Goal: Task Accomplishment & Management: Complete application form

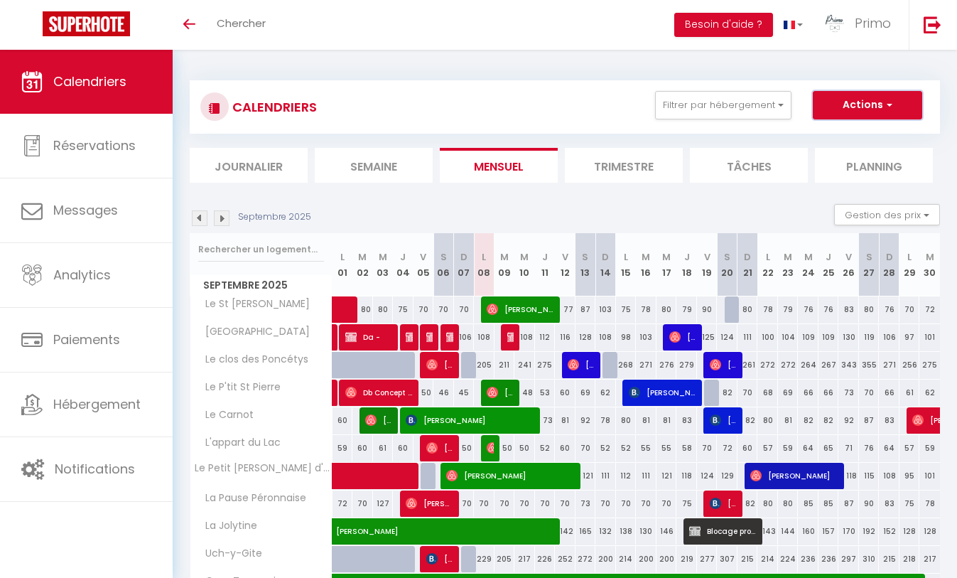
click at [881, 103] on button "Actions" at bounding box center [867, 105] width 109 height 28
click at [856, 139] on link "Nouvelle réservation" at bounding box center [853, 137] width 124 height 21
select select
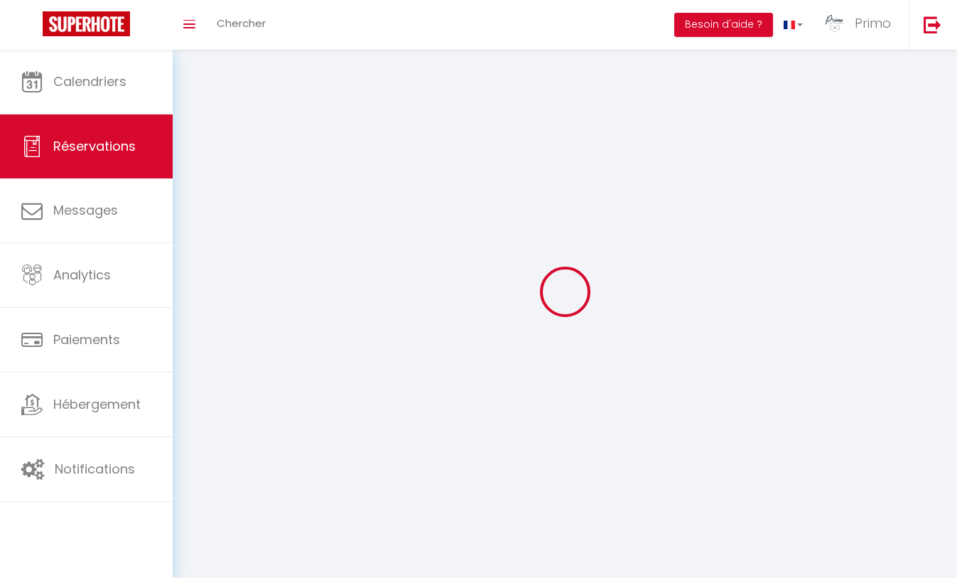
select select
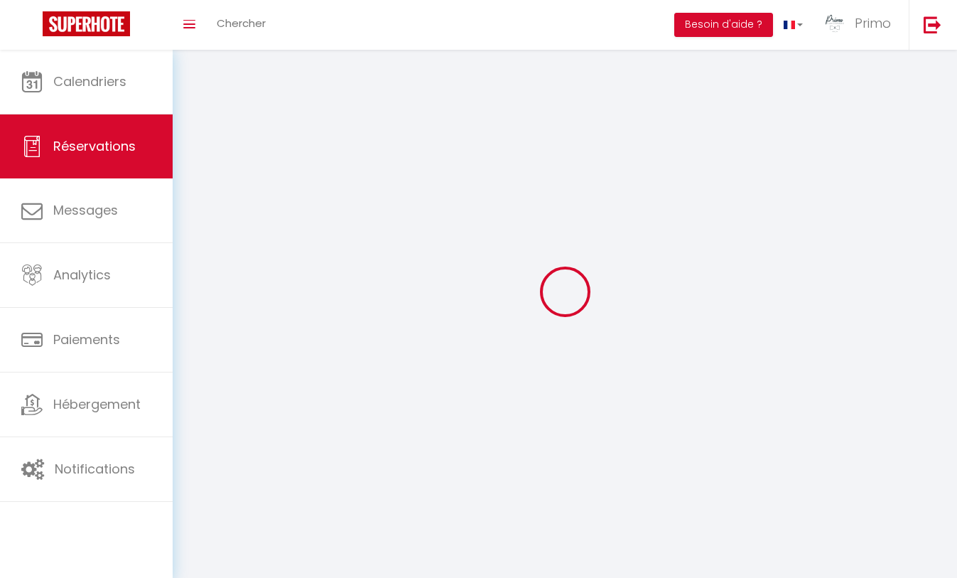
select select
checkbox input "false"
select select
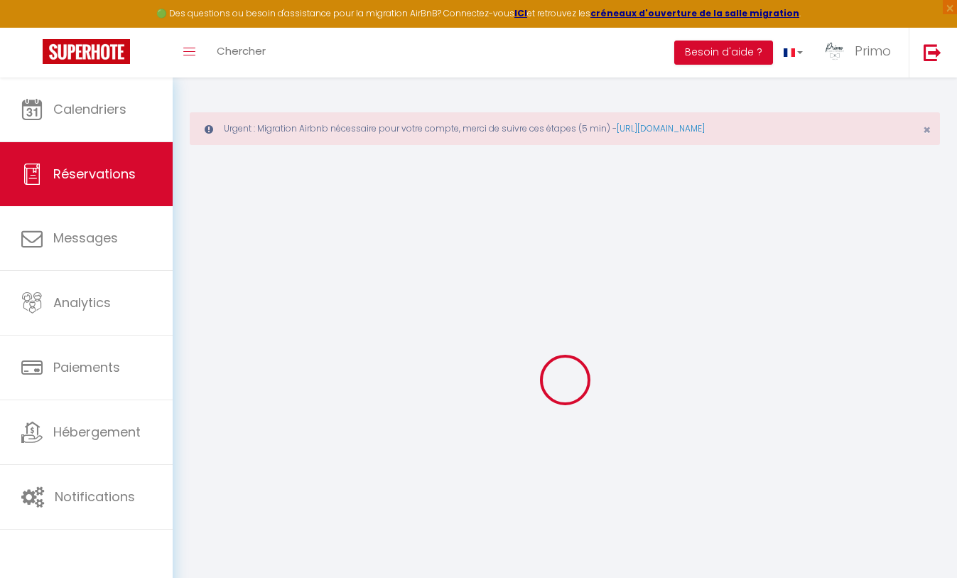
select select
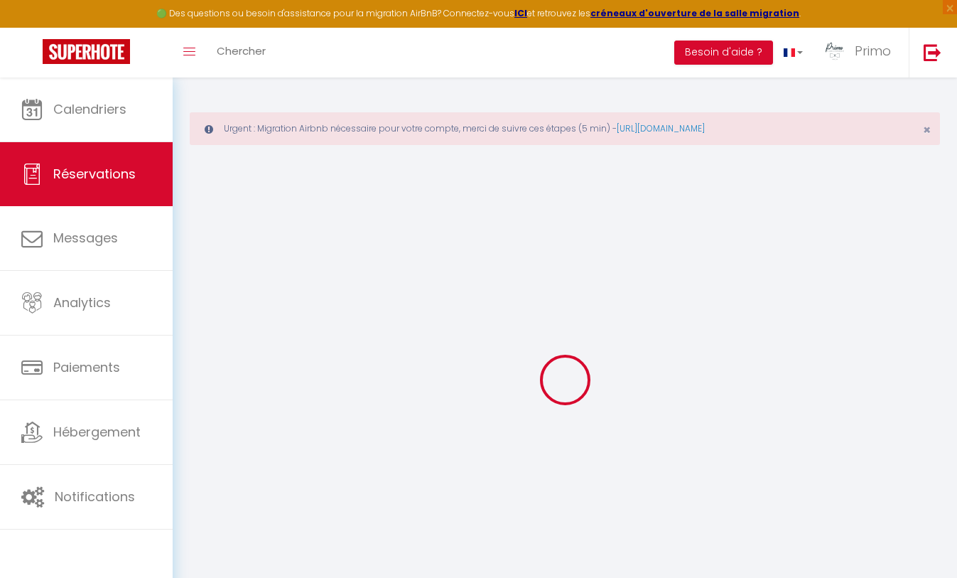
select select
checkbox input "false"
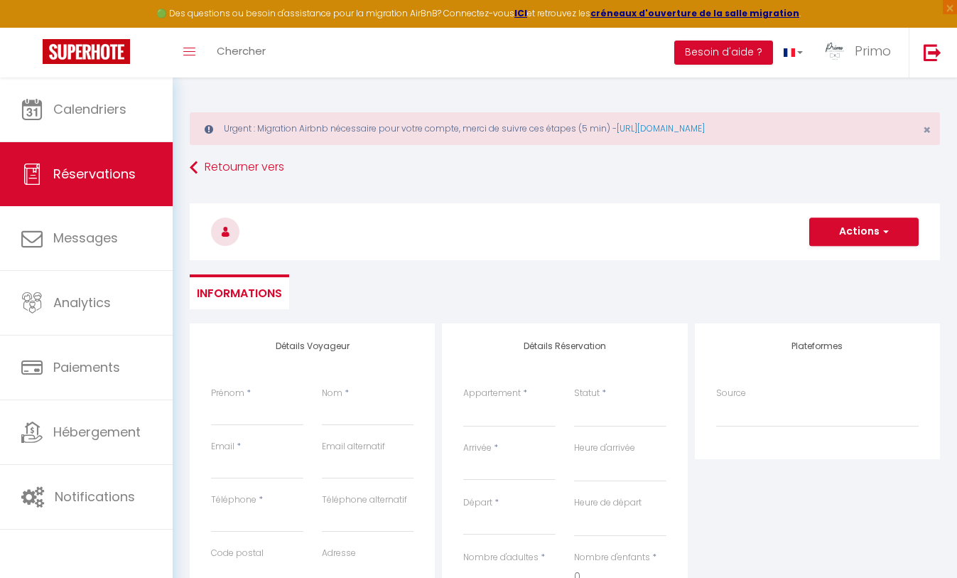
select select
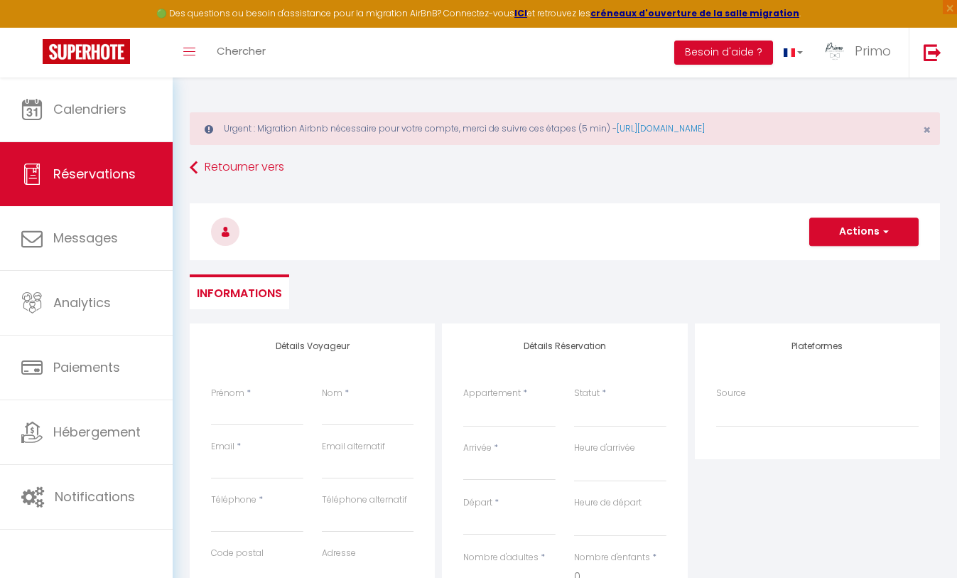
select select
checkbox input "false"
select select
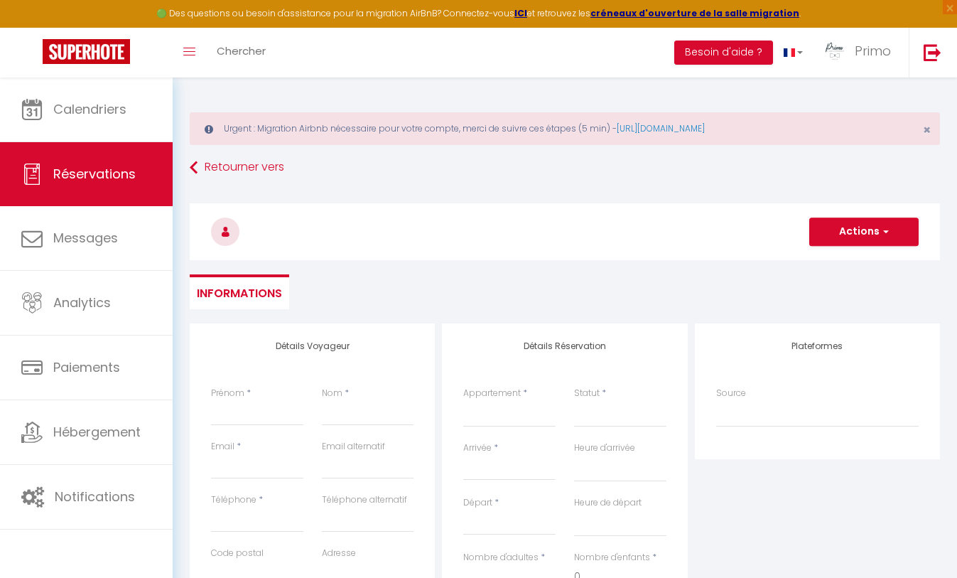
select select
checkbox input "false"
select select
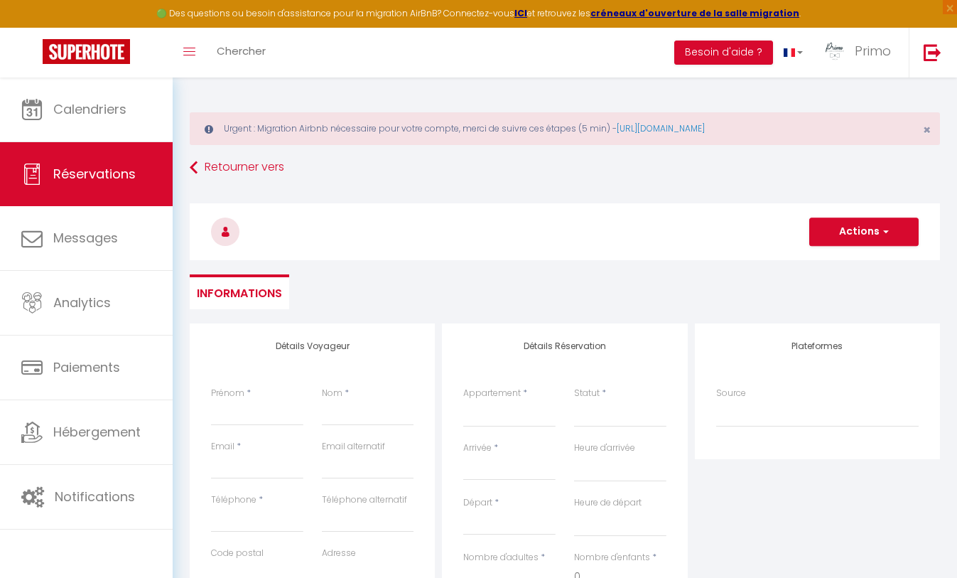
select select
click at [267, 415] on input "Prénom" at bounding box center [257, 413] width 92 height 26
paste input "Société"
type input "Société"
select select
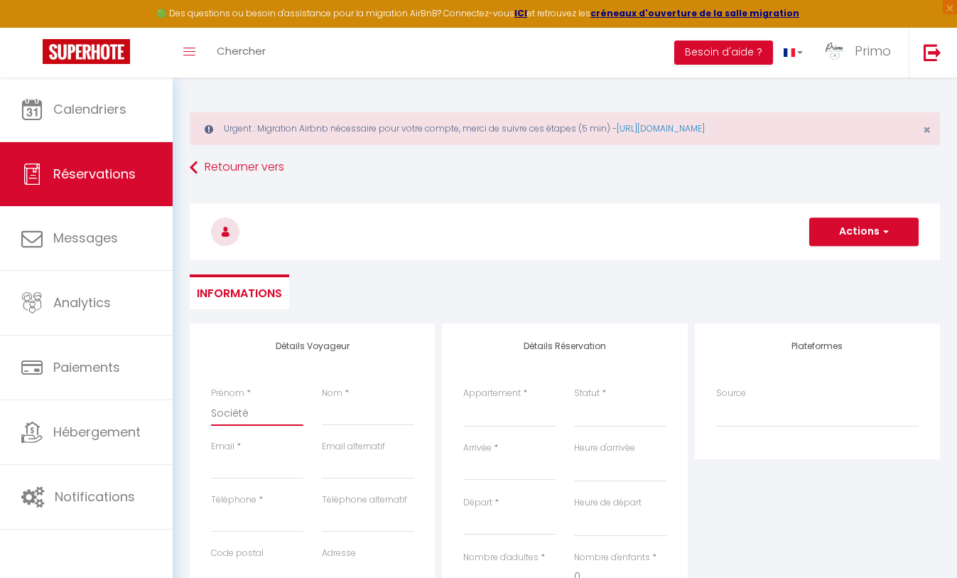
select select
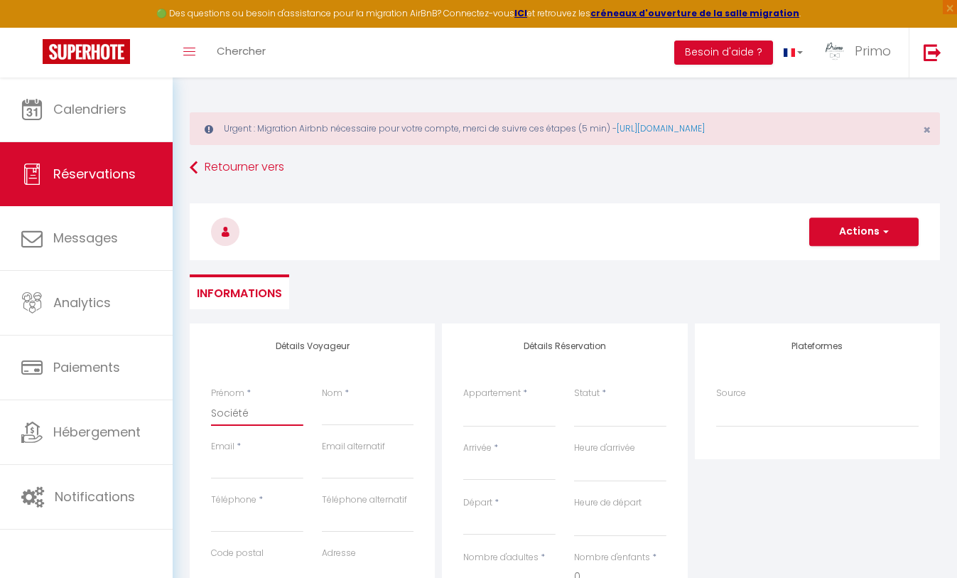
select select
checkbox input "false"
type input "Société"
click at [342, 416] on input "Nom" at bounding box center [368, 413] width 92 height 26
paste input "HS2D"
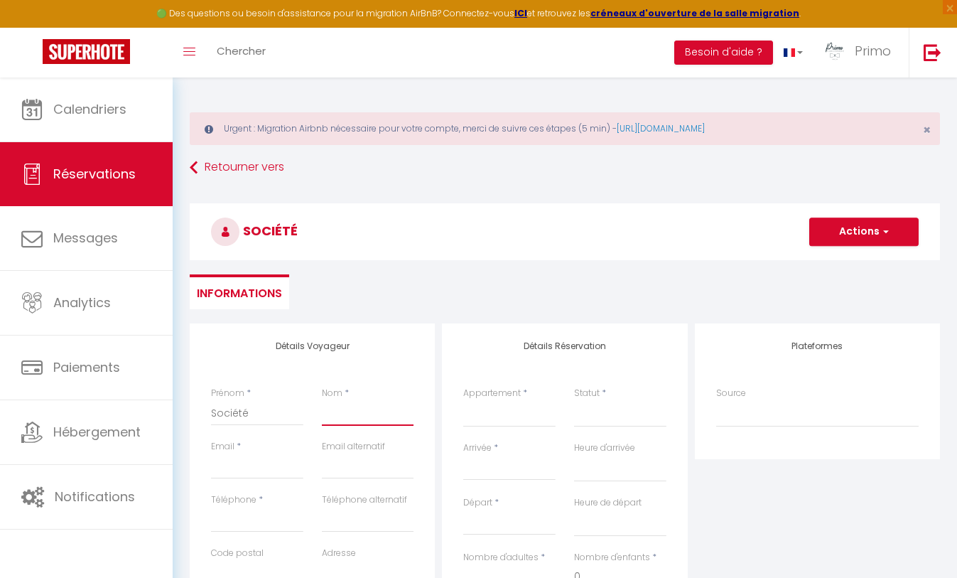
type input "HS2D"
select select
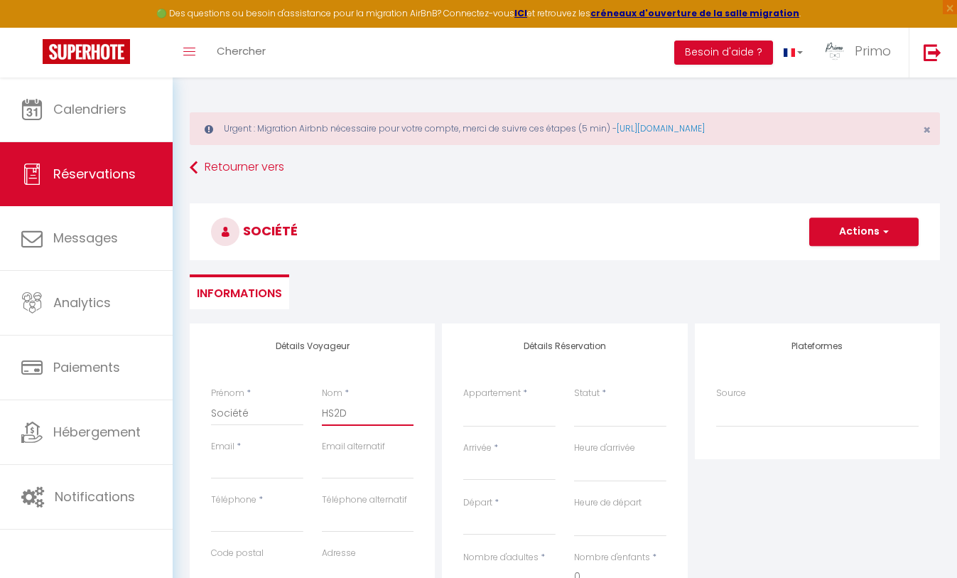
select select
checkbox input "false"
type input "HS2D"
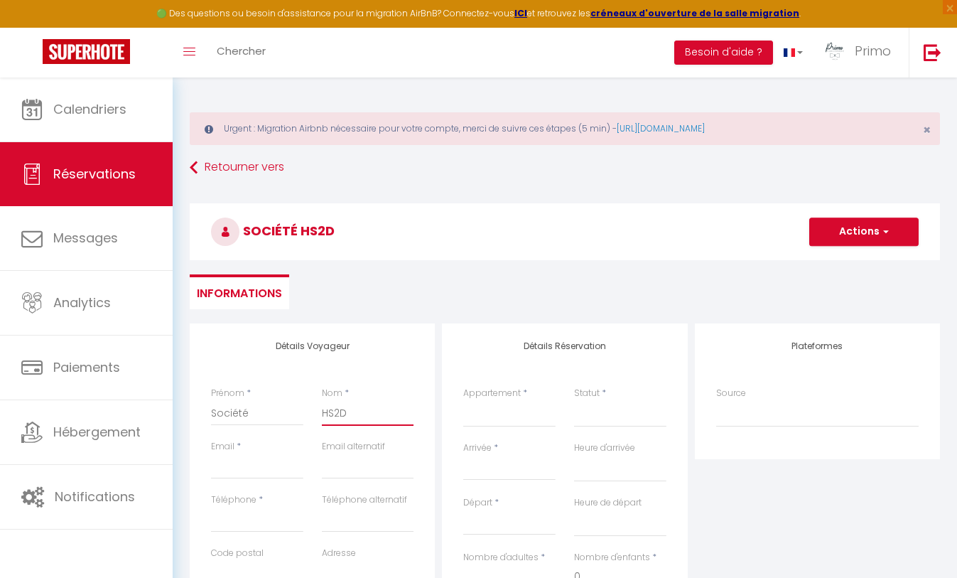
scroll to position [88, 0]
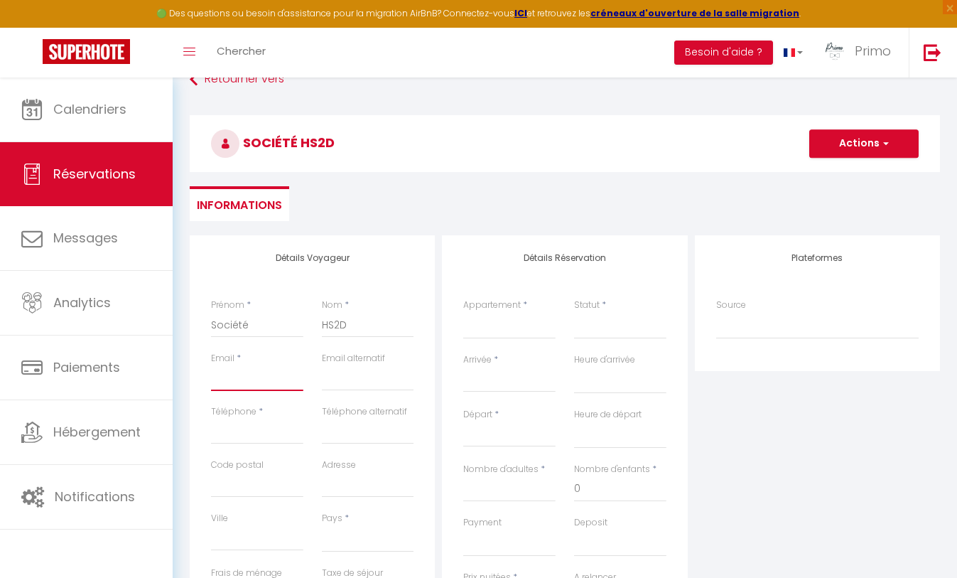
click at [242, 379] on input "Email client" at bounding box center [257, 378] width 92 height 26
paste input "[EMAIL_ADDRESS][DOMAIN_NAME]"
type input "[EMAIL_ADDRESS][DOMAIN_NAME]"
select select
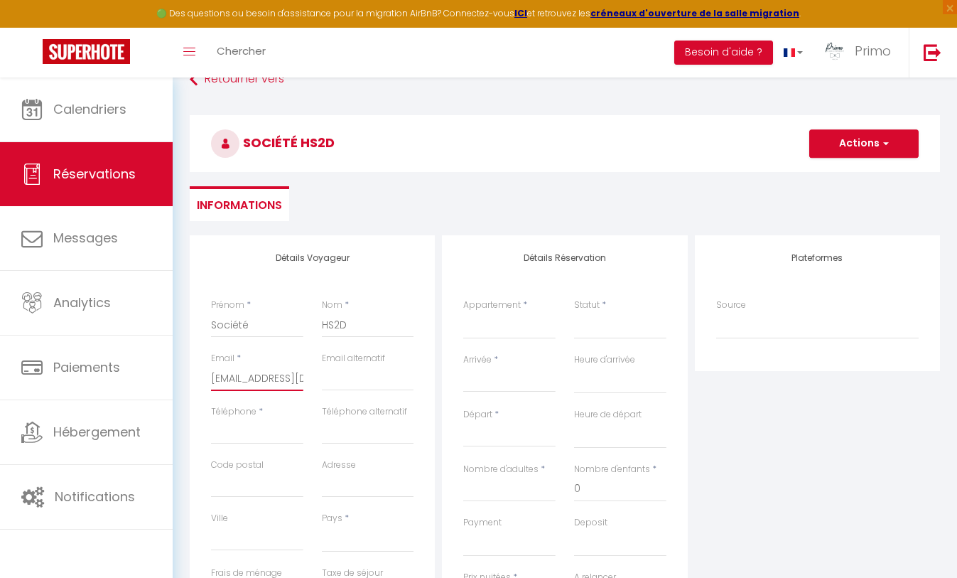
select select
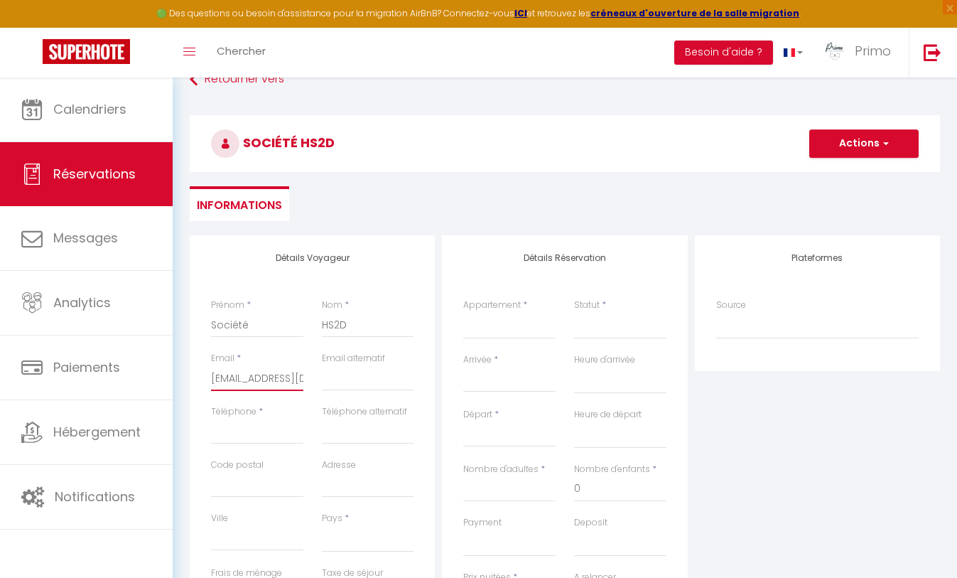
checkbox input "false"
type input "[EMAIL_ADDRESS][DOMAIN_NAME]"
click at [264, 440] on input "Téléphone" at bounding box center [257, 432] width 92 height 26
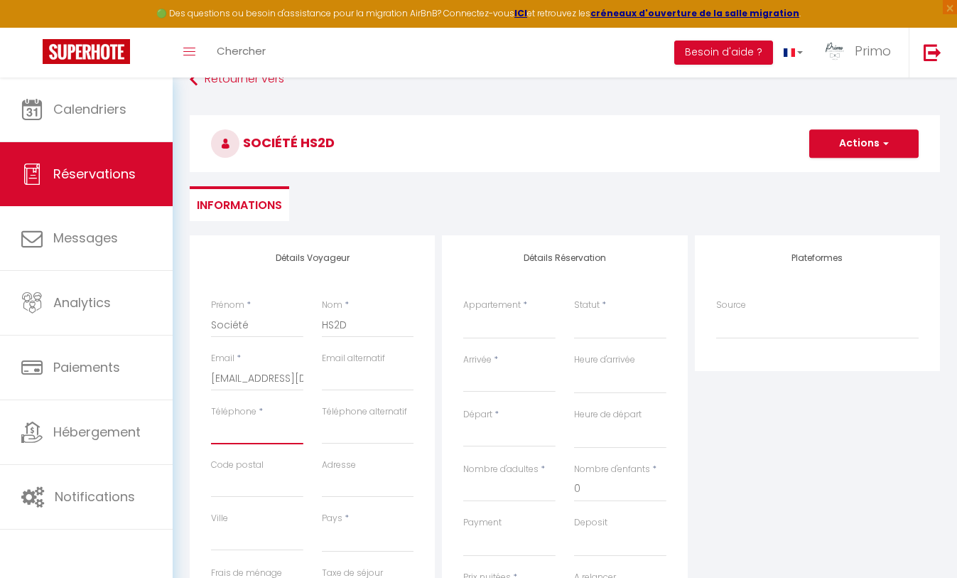
click at [263, 440] on input "Téléphone" at bounding box center [257, 432] width 92 height 26
paste input "0650006767"
type input "0650006767"
select select
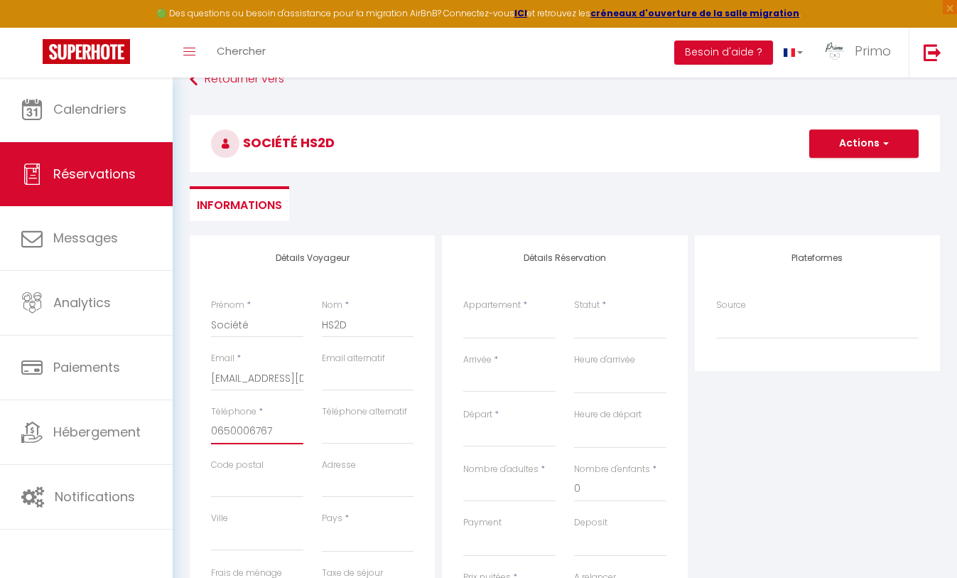
select select
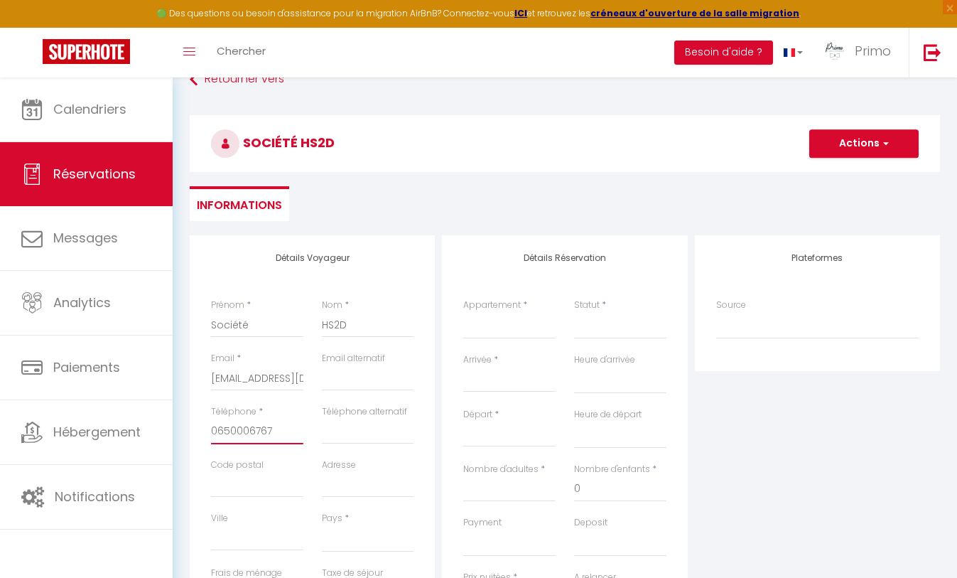
checkbox input "false"
type input "0650006767"
click at [513, 324] on select "[GEOGRAPHIC_DATA] [GEOGRAPHIC_DATA] Le P'tit St [PERSON_NAME] L'appart du Lac L…" at bounding box center [509, 325] width 92 height 27
select select "68464"
click at [463, 312] on select "[GEOGRAPHIC_DATA] [GEOGRAPHIC_DATA] Le P'tit St [PERSON_NAME] L'appart du Lac L…" at bounding box center [509, 325] width 92 height 27
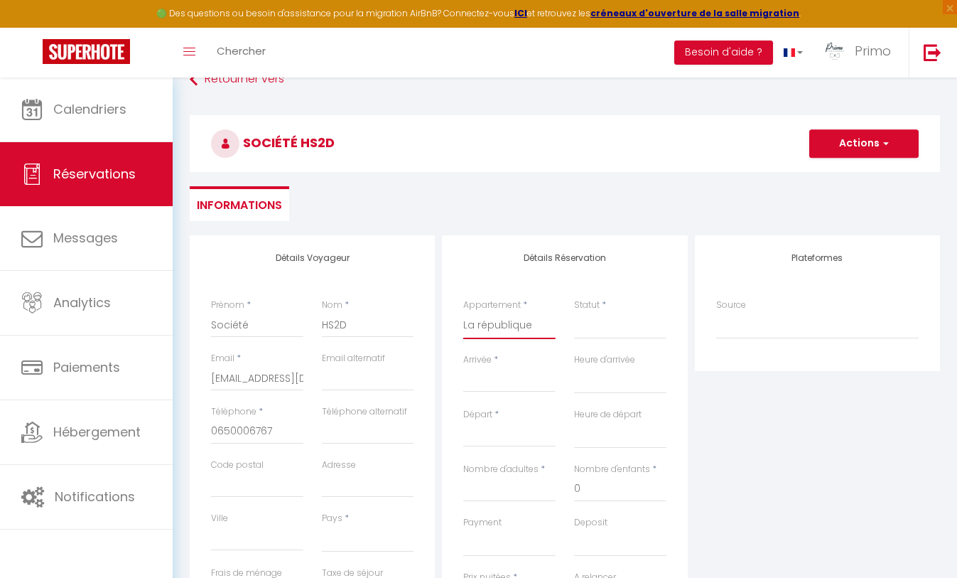
select select
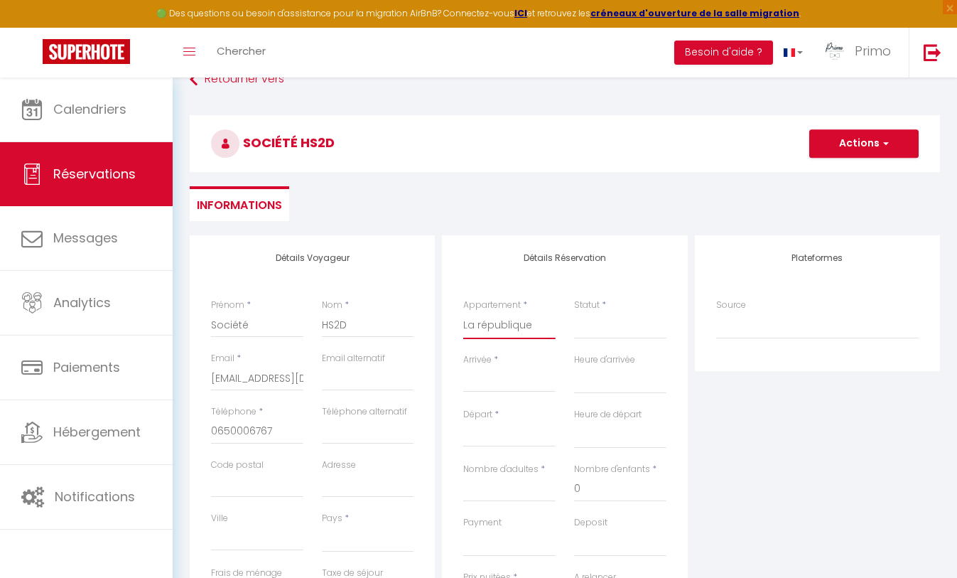
select select
checkbox input "false"
click at [598, 321] on select "Confirmé Non Confirmé [PERSON_NAME] par le voyageur No Show Request" at bounding box center [620, 325] width 92 height 27
select select
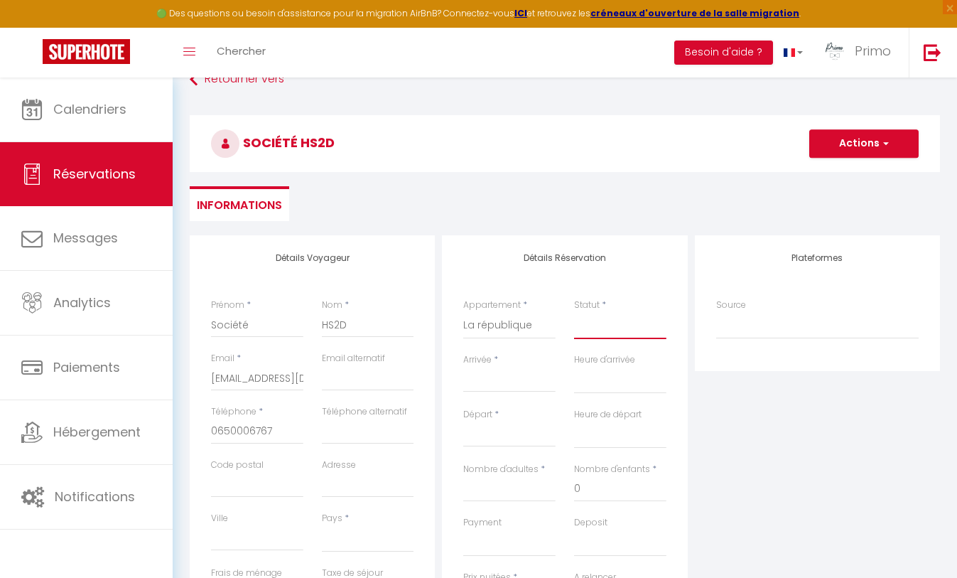
select select
checkbox input "false"
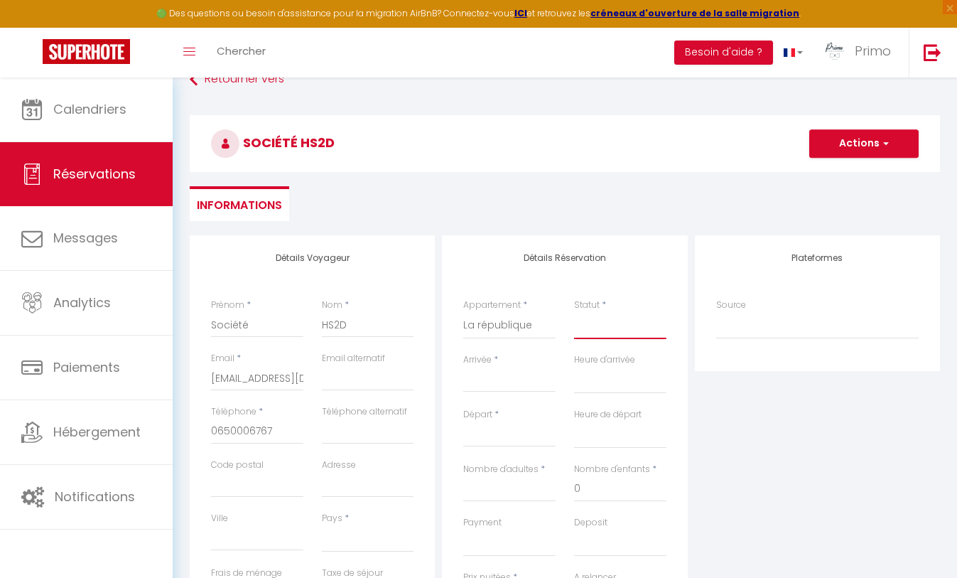
select select "2"
click at [574, 312] on select "Confirmé Non Confirmé [PERSON_NAME] par le voyageur No Show Request" at bounding box center [620, 325] width 92 height 27
select select
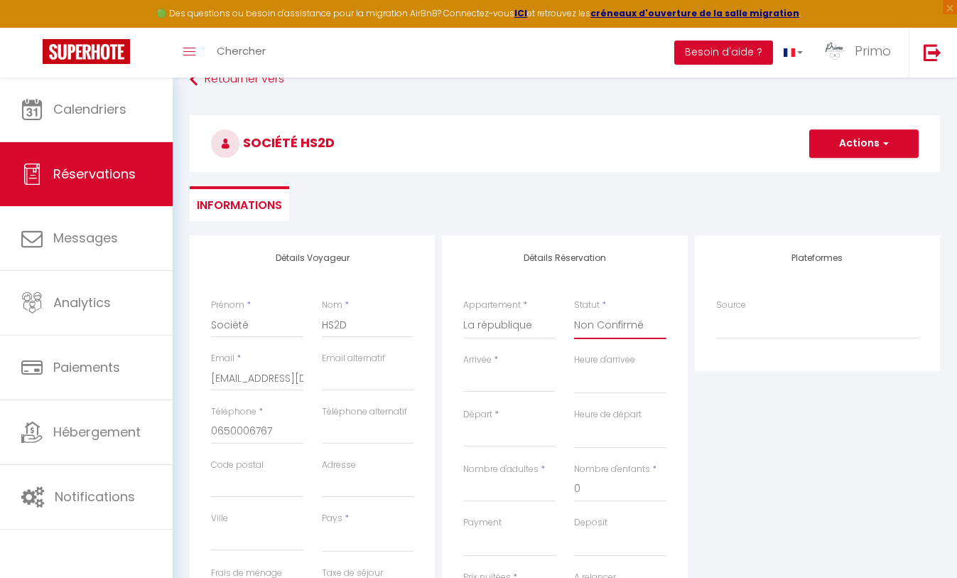
select select
checkbox input "false"
click at [508, 383] on input "Arrivée" at bounding box center [509, 381] width 92 height 18
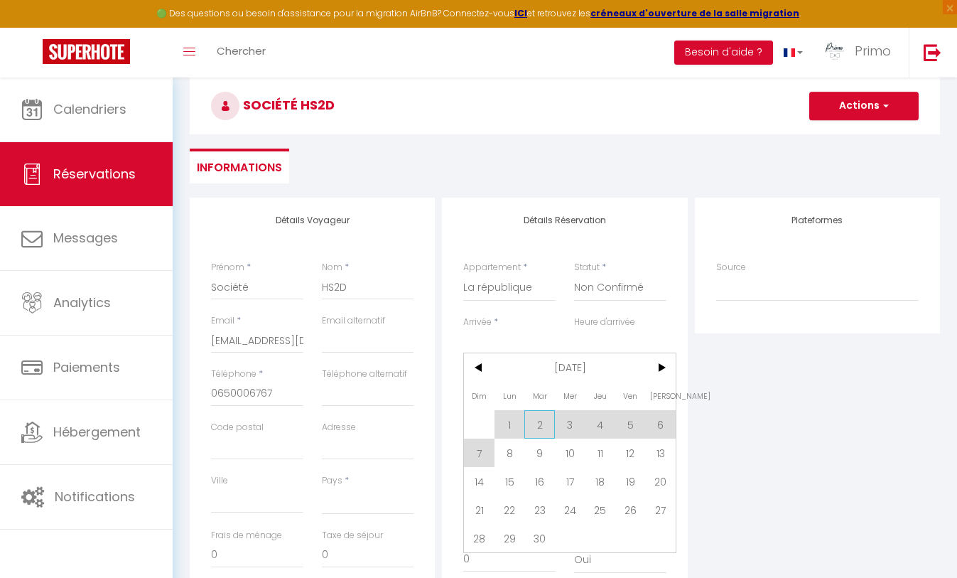
scroll to position [124, 0]
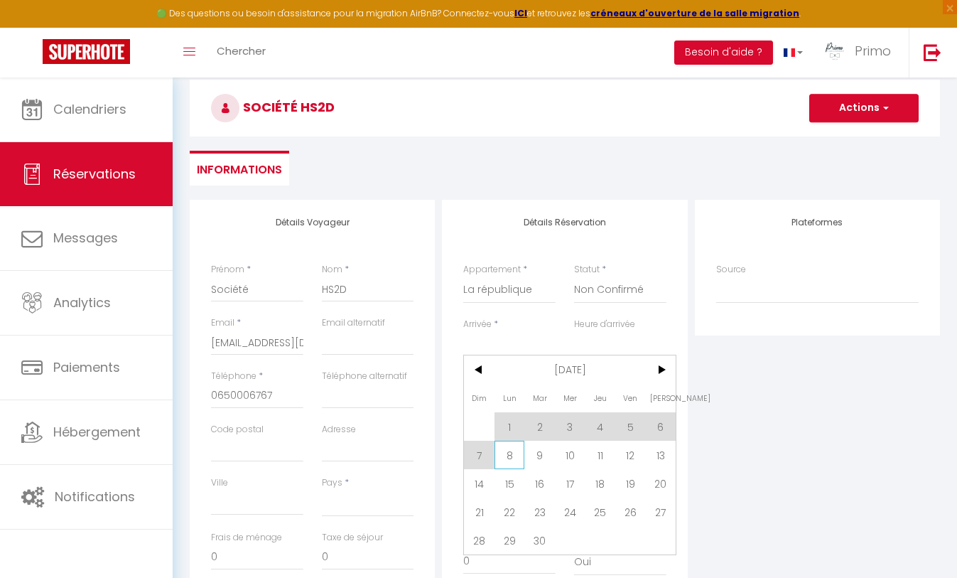
click at [503, 454] on span "8" at bounding box center [510, 455] width 31 height 28
select select
type input "Lun 08 Septembre 2025"
select select
type input "[DATE] Septembre 2025"
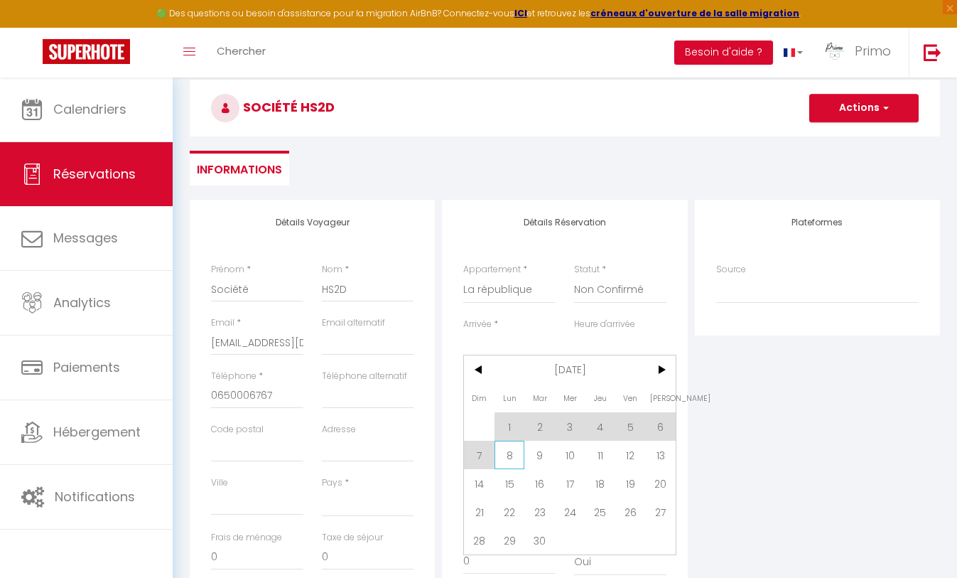
select select
checkbox input "false"
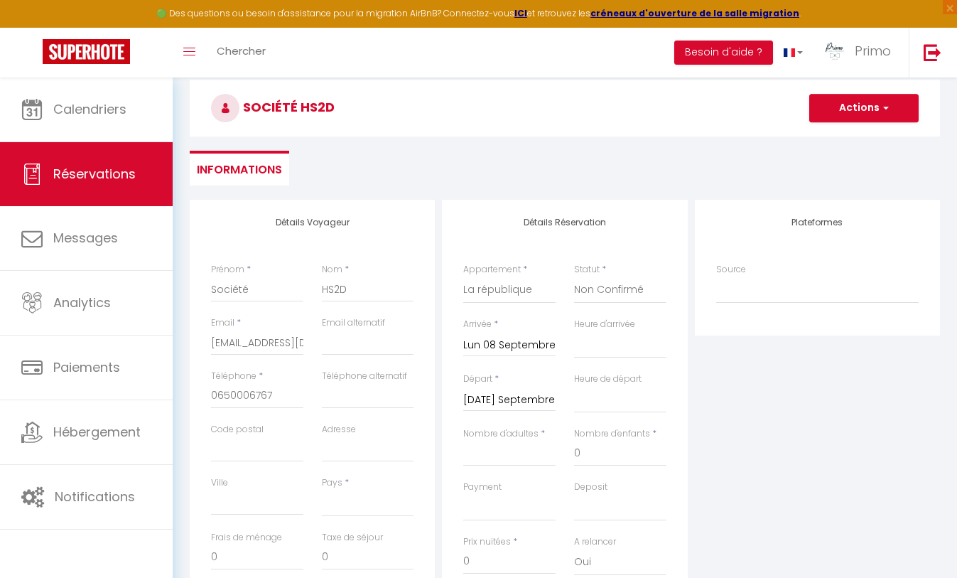
click at [494, 399] on input "[DATE] Septembre 2025" at bounding box center [509, 400] width 92 height 18
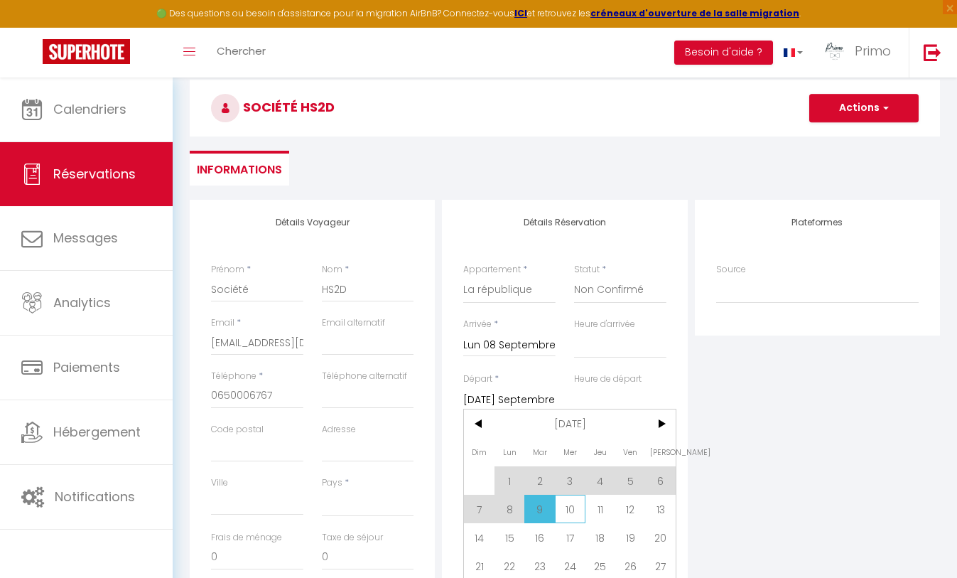
click at [568, 507] on span "10" at bounding box center [570, 509] width 31 height 28
select select
type input "Mer 10 Septembre 2025"
select select
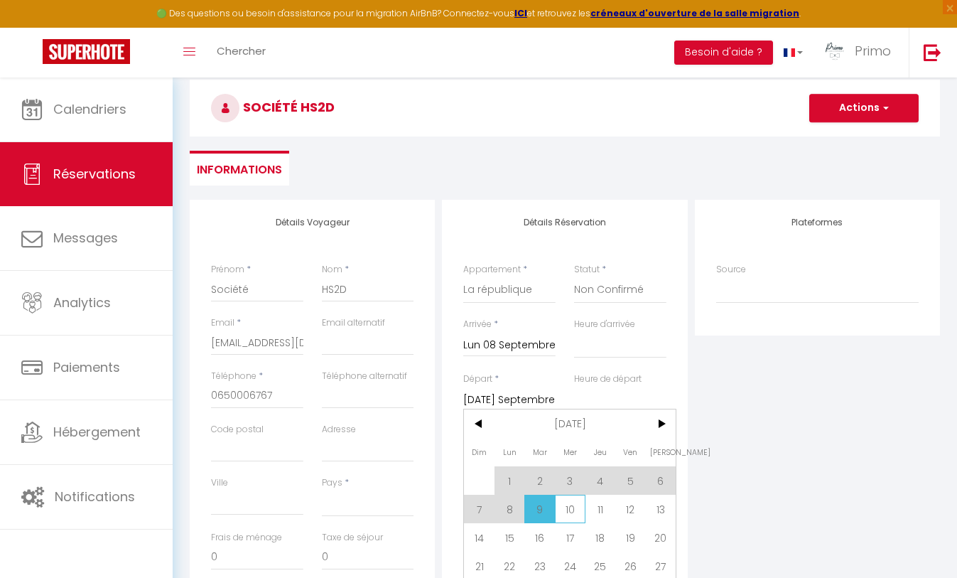
select select
checkbox input "false"
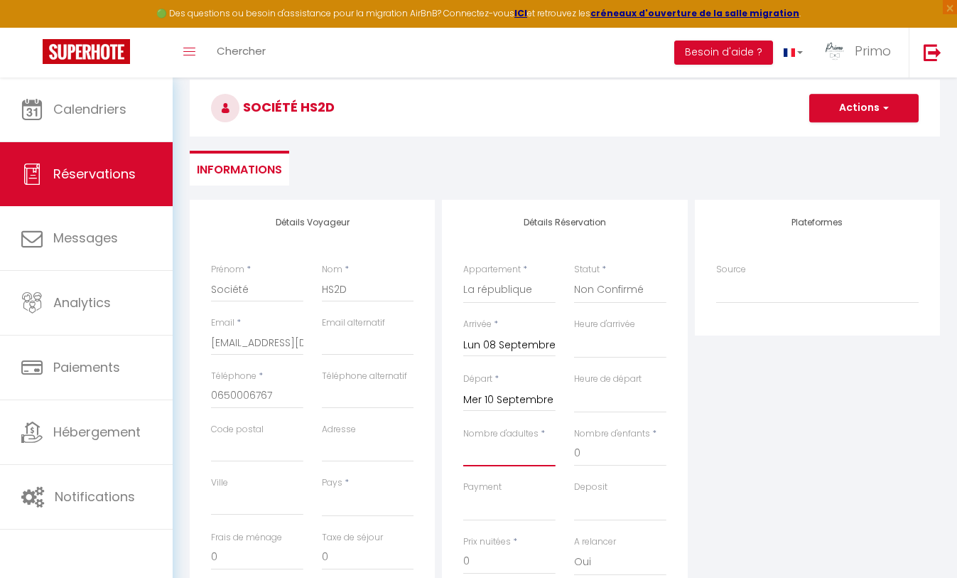
click at [513, 449] on input "Nombre d'adultes" at bounding box center [509, 454] width 92 height 26
type input "1"
select select
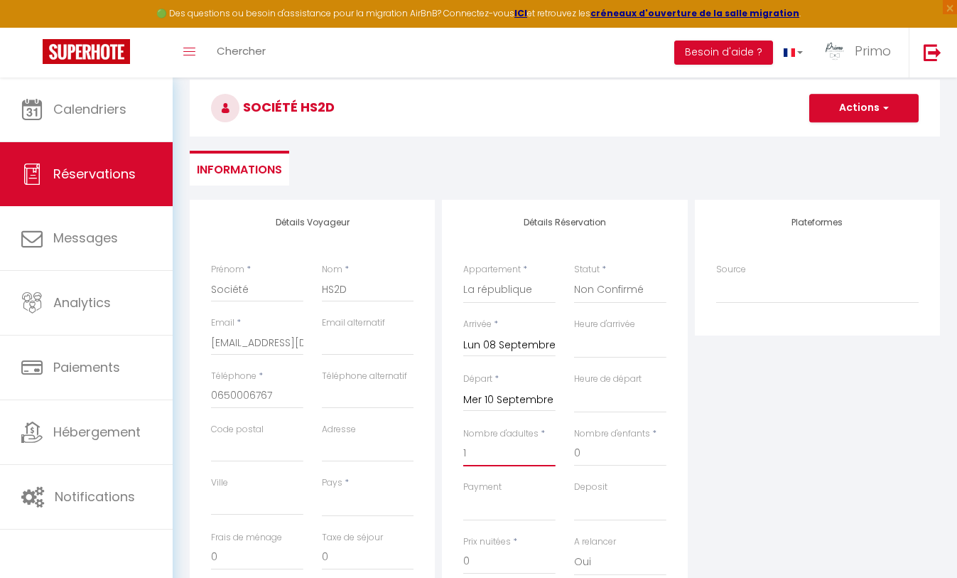
select select
checkbox input "false"
select select
type input "30"
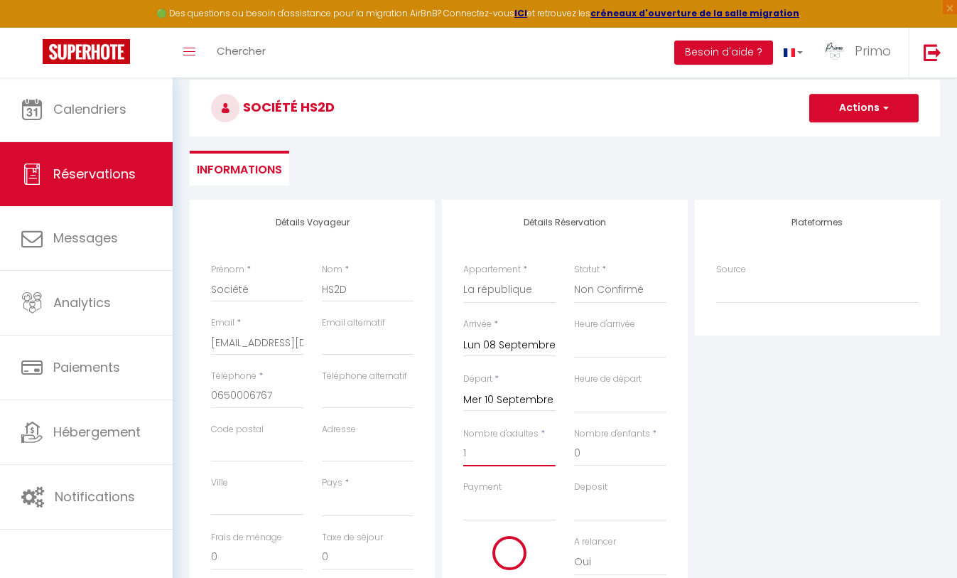
type input "4"
select select
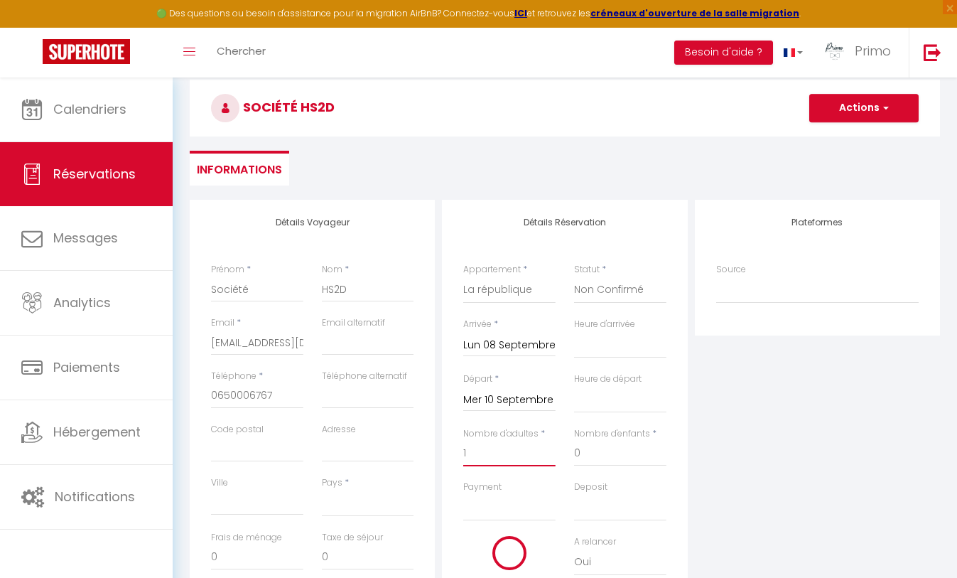
type input "110"
checkbox input "false"
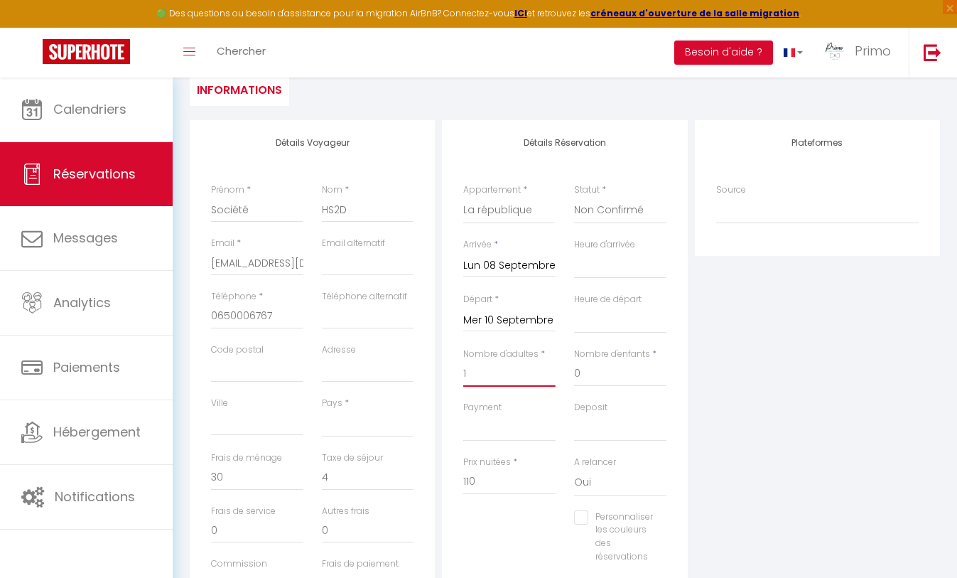
scroll to position [205, 0]
type input "1"
click at [471, 481] on input "110" at bounding box center [509, 481] width 92 height 26
type input "10"
select select
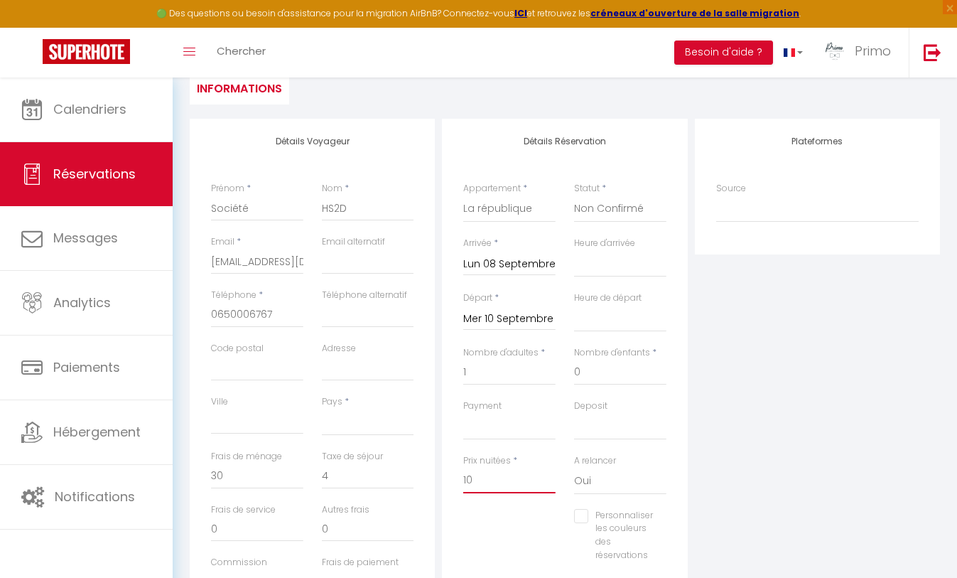
select select
checkbox input "false"
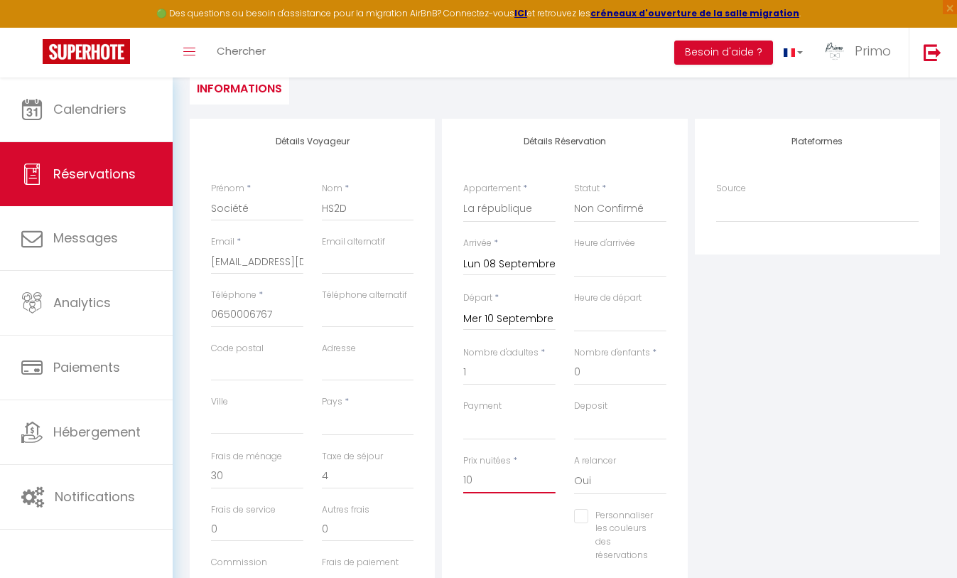
type input "100"
select select
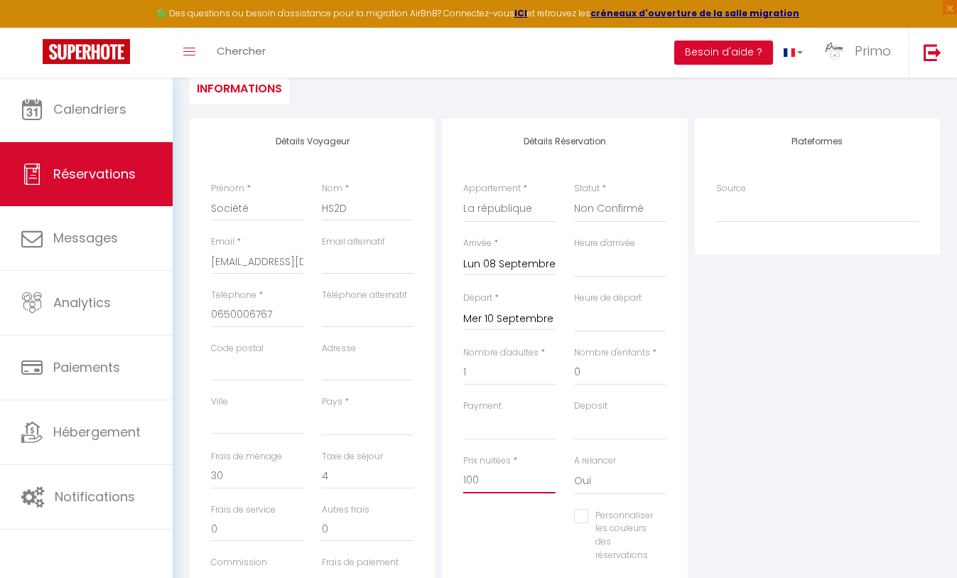
select select
checkbox input "false"
type input "100"
click at [524, 425] on select "OK KO" at bounding box center [509, 426] width 92 height 27
select select
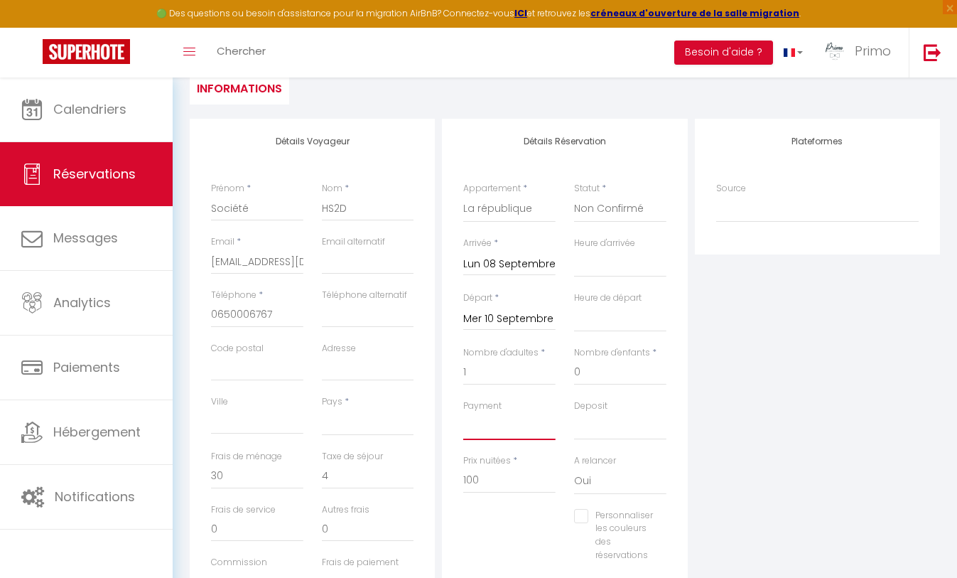
type input "0"
select select
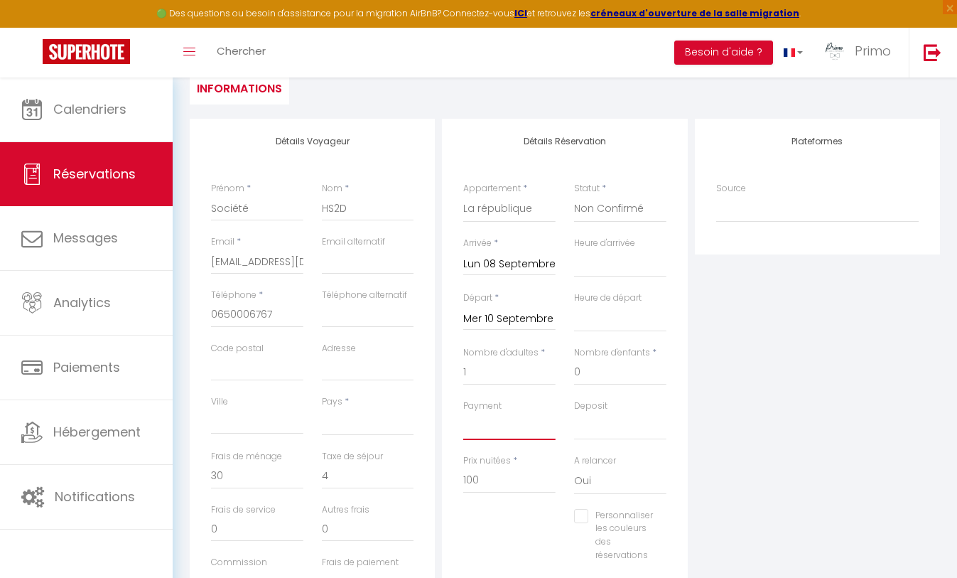
select select
checkbox input "false"
select select "10"
click at [463, 413] on select "OK KO" at bounding box center [509, 426] width 92 height 27
select select
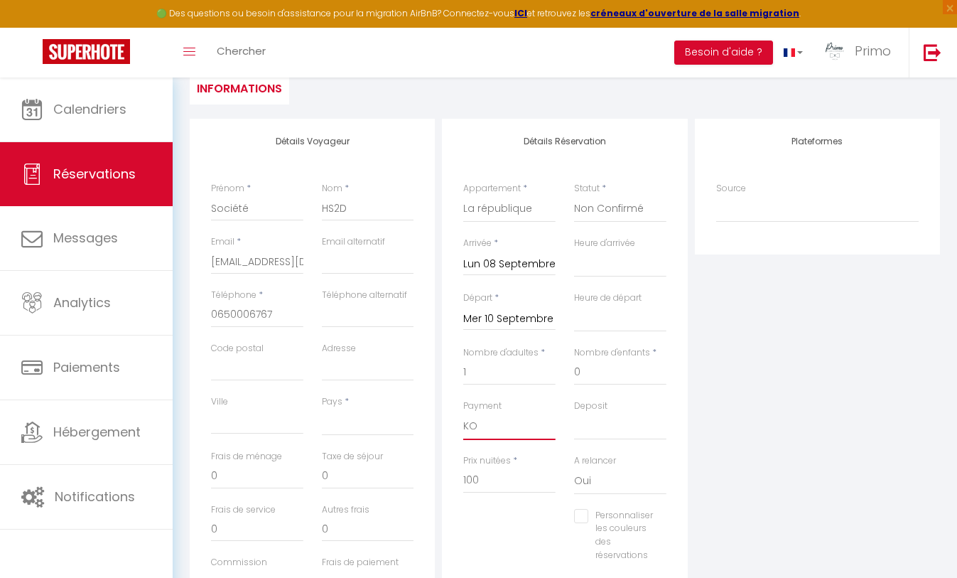
select select
checkbox input "false"
click at [587, 429] on select "OK KO" at bounding box center [620, 426] width 92 height 27
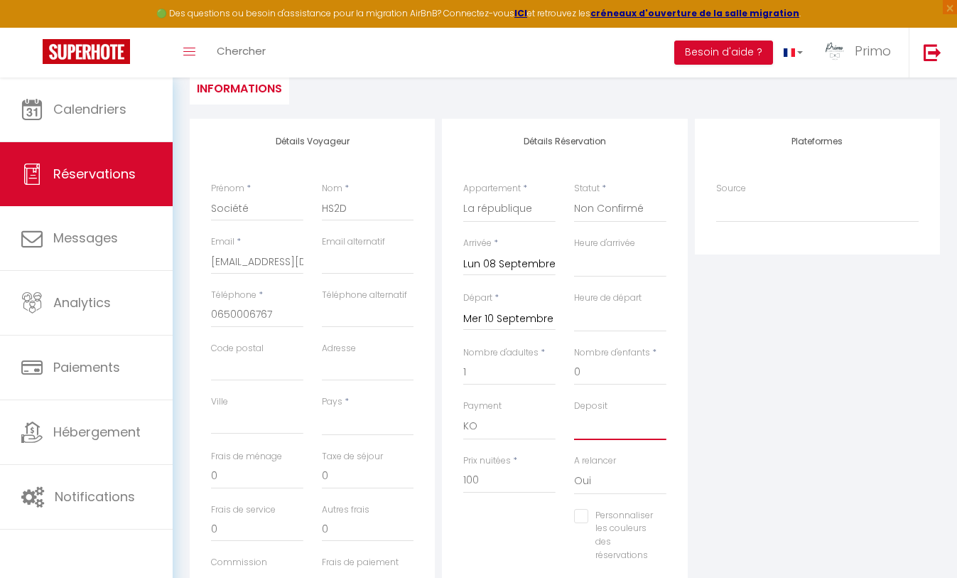
select select "15"
click at [574, 413] on select "OK KO" at bounding box center [620, 426] width 92 height 27
select select
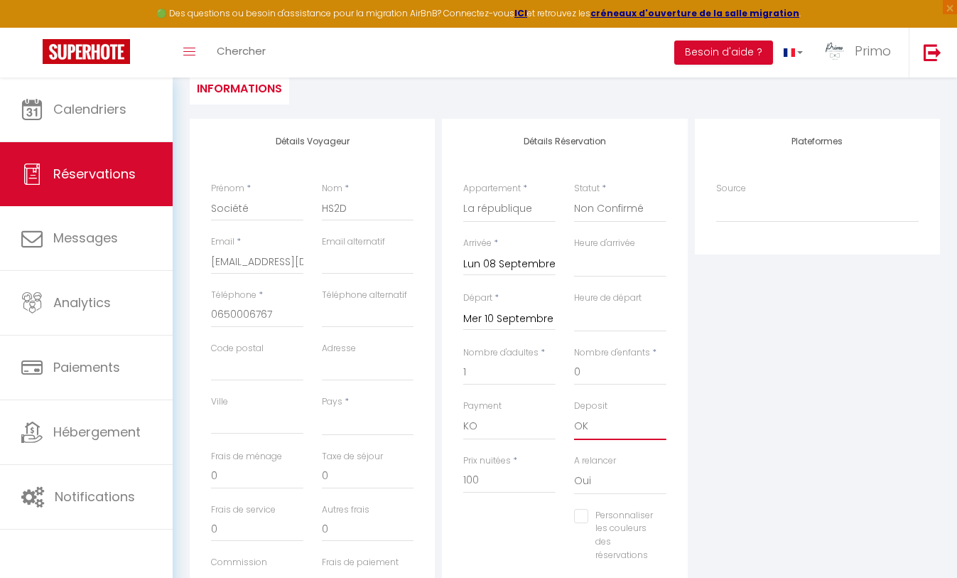
checkbox input "false"
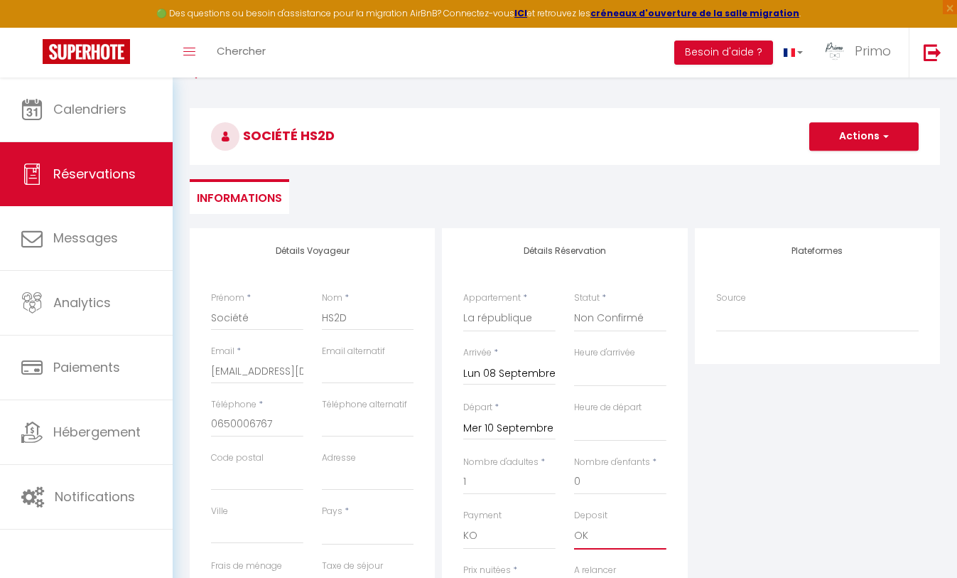
scroll to position [60, 0]
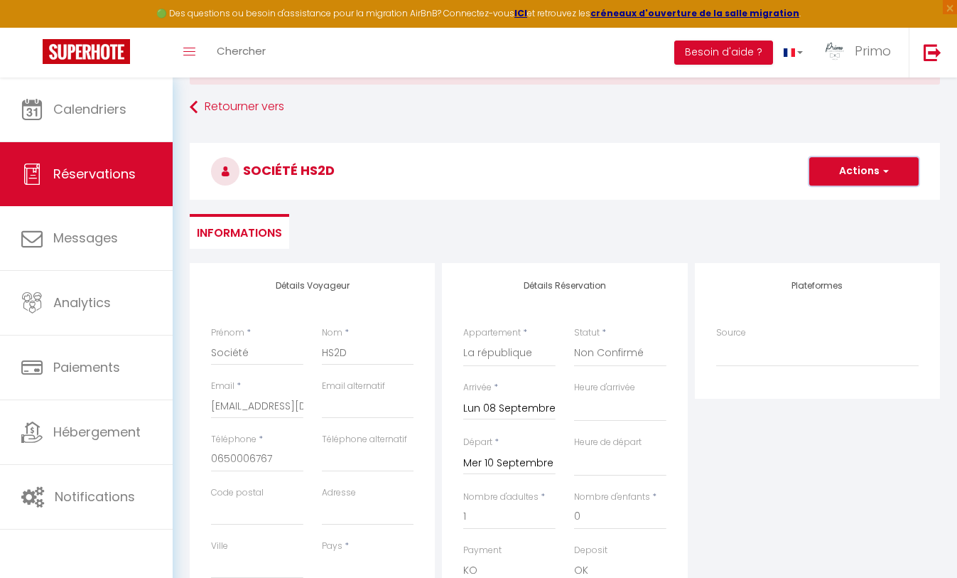
click at [837, 177] on button "Actions" at bounding box center [864, 171] width 109 height 28
click at [825, 203] on link "Enregistrer" at bounding box center [850, 202] width 112 height 18
select select
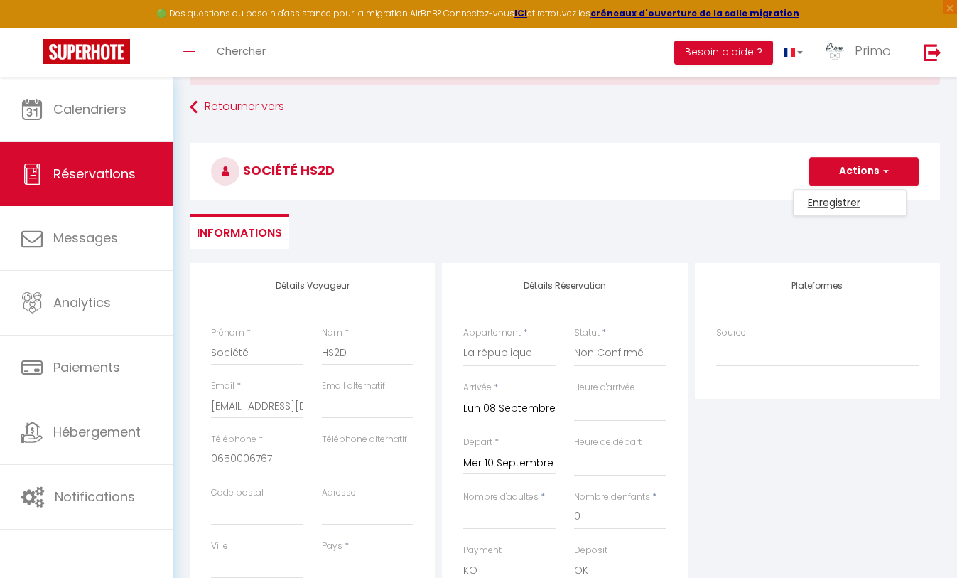
checkbox input "false"
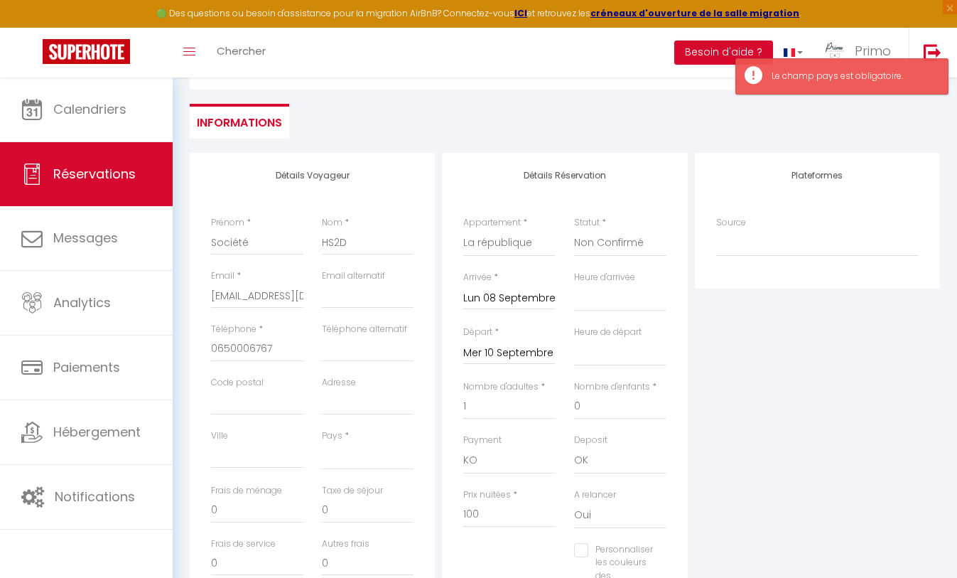
scroll to position [178, 0]
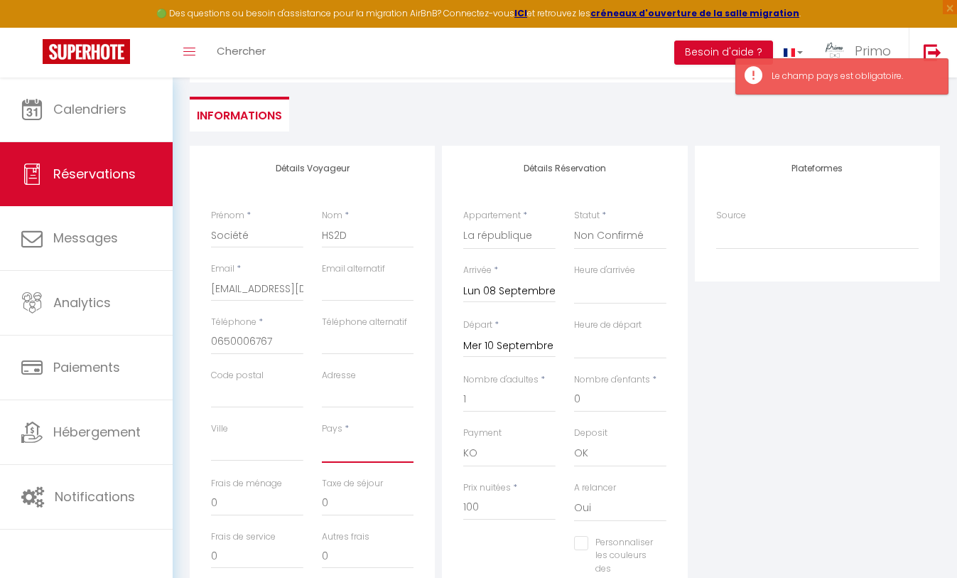
click at [345, 451] on select "[GEOGRAPHIC_DATA] [GEOGRAPHIC_DATA] [GEOGRAPHIC_DATA] [GEOGRAPHIC_DATA] [GEOGRA…" at bounding box center [368, 449] width 92 height 27
select select "FR"
click at [322, 436] on select "[GEOGRAPHIC_DATA] [GEOGRAPHIC_DATA] [GEOGRAPHIC_DATA] [GEOGRAPHIC_DATA] [GEOGRA…" at bounding box center [368, 449] width 92 height 27
select select
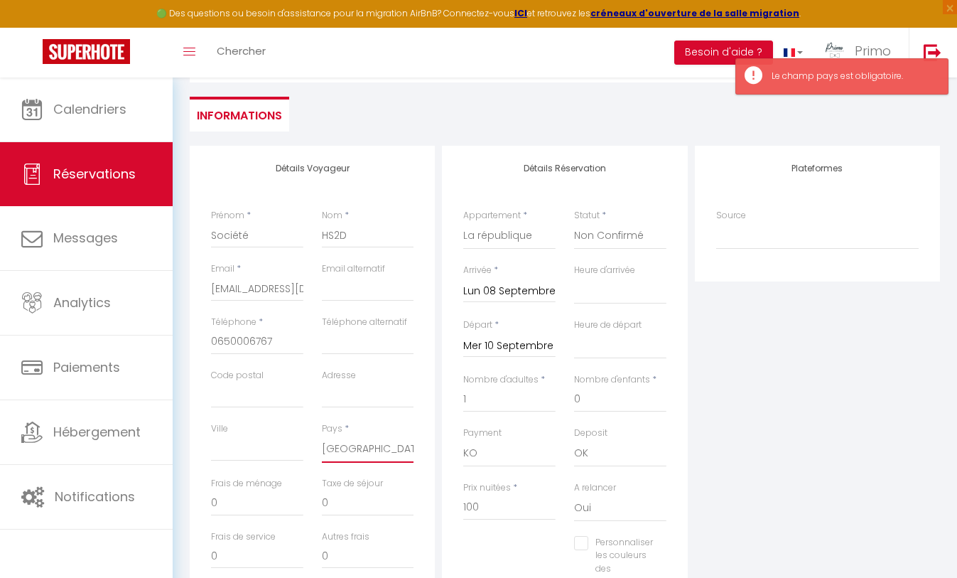
checkbox input "false"
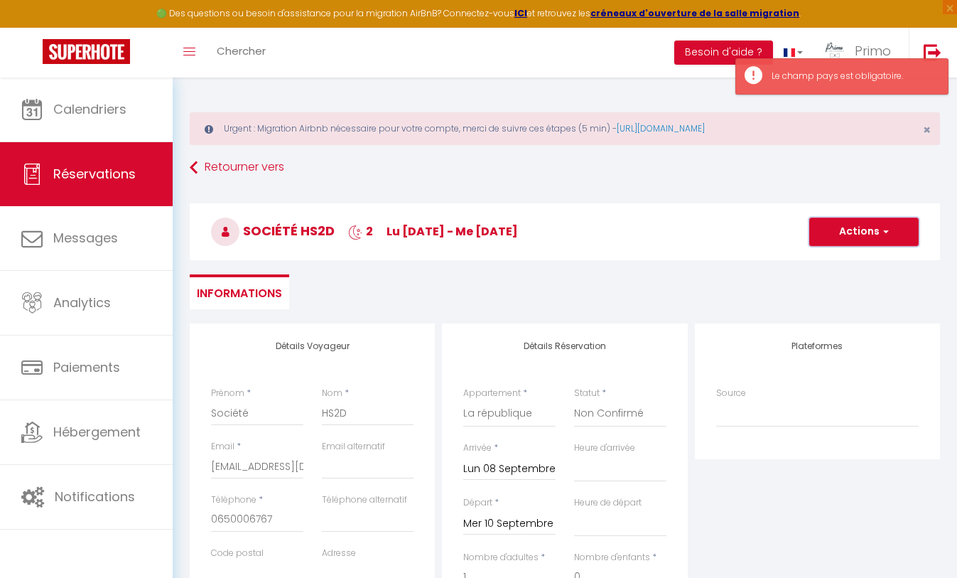
click at [846, 235] on button "Actions" at bounding box center [864, 232] width 109 height 28
click at [843, 260] on link "Enregistrer" at bounding box center [850, 263] width 112 height 18
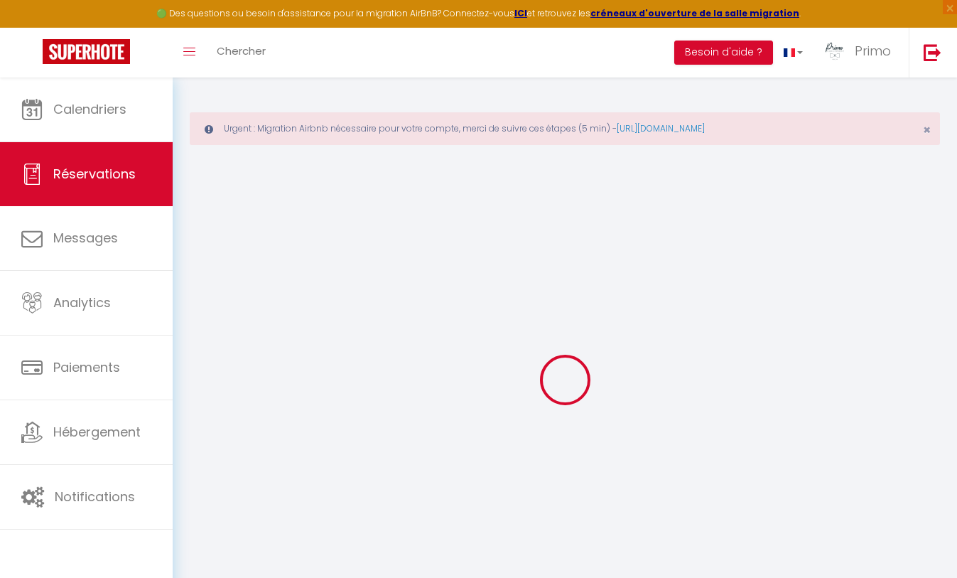
select select "not_cancelled"
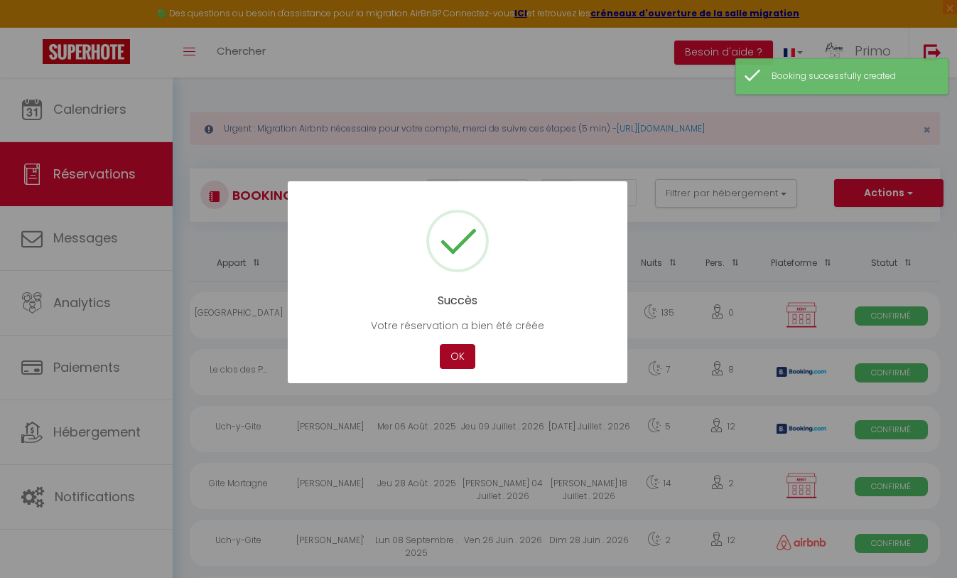
click at [460, 348] on button "OK" at bounding box center [458, 356] width 36 height 25
